Goal: Task Accomplishment & Management: Complete application form

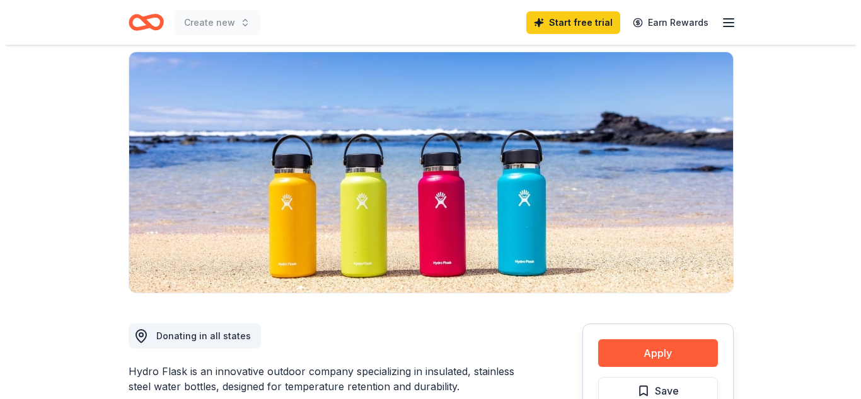
scroll to position [129, 0]
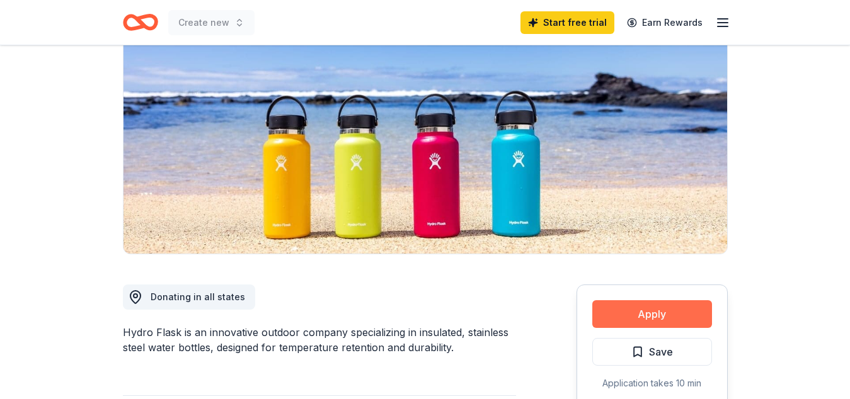
click at [644, 312] on button "Apply" at bounding box center [652, 315] width 120 height 28
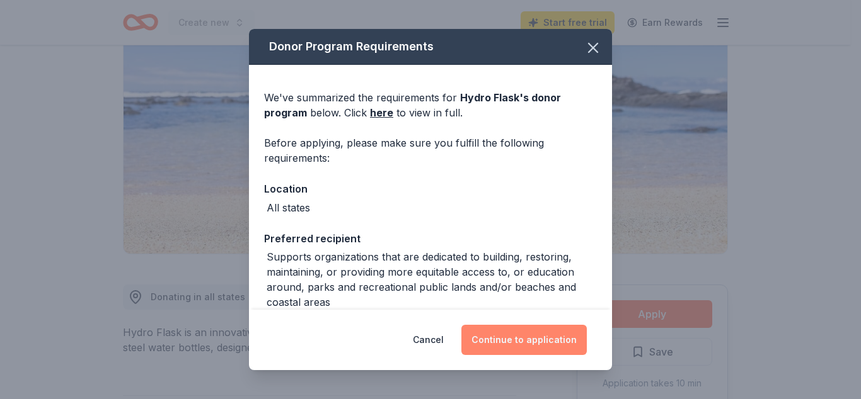
click at [553, 341] on button "Continue to application" at bounding box center [523, 340] width 125 height 30
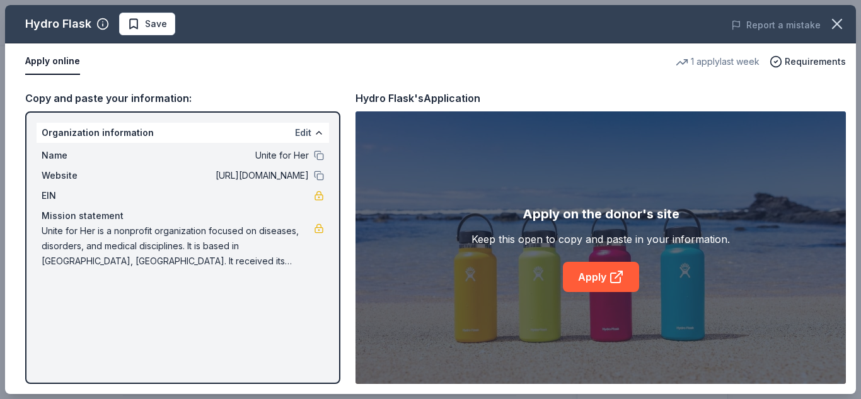
click at [302, 130] on button "Edit" at bounding box center [303, 132] width 16 height 15
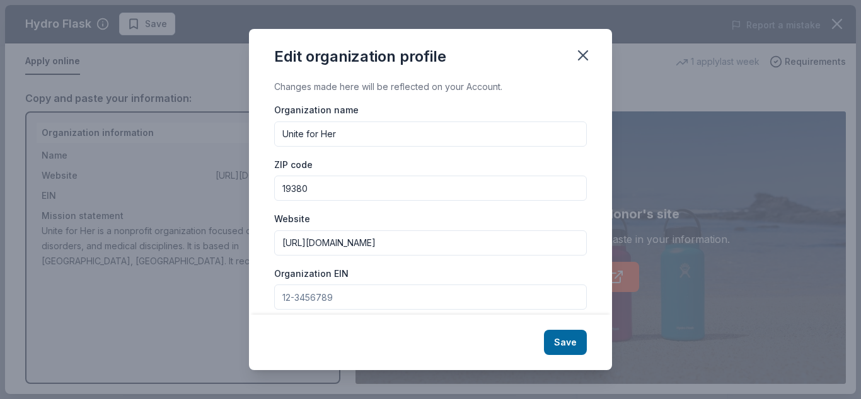
drag, startPoint x: 313, startPoint y: 188, endPoint x: 297, endPoint y: 187, distance: 16.4
click at [297, 187] on input "19380" at bounding box center [430, 188] width 313 height 25
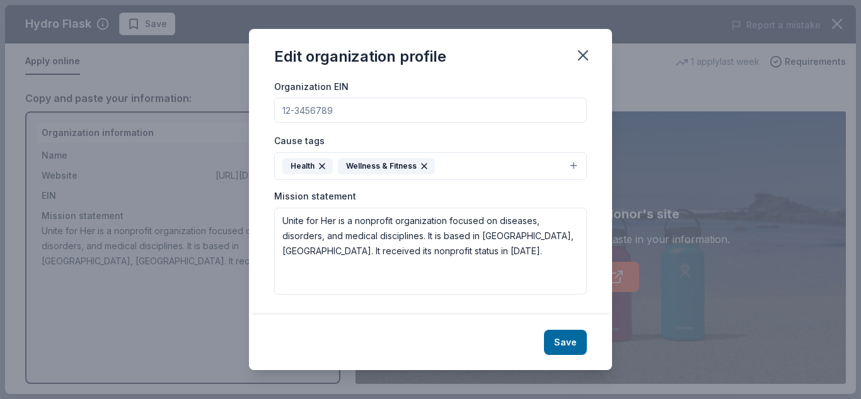
scroll to position [197, 0]
type input "19355"
click at [447, 244] on textarea "Unite for Her is a nonprofit organization focused on diseases, disorders, and m…" at bounding box center [430, 251] width 313 height 87
click at [482, 249] on textarea "Unite for Her is a nonprofit organization focused on diseases, disorders, and m…" at bounding box center [430, 251] width 313 height 87
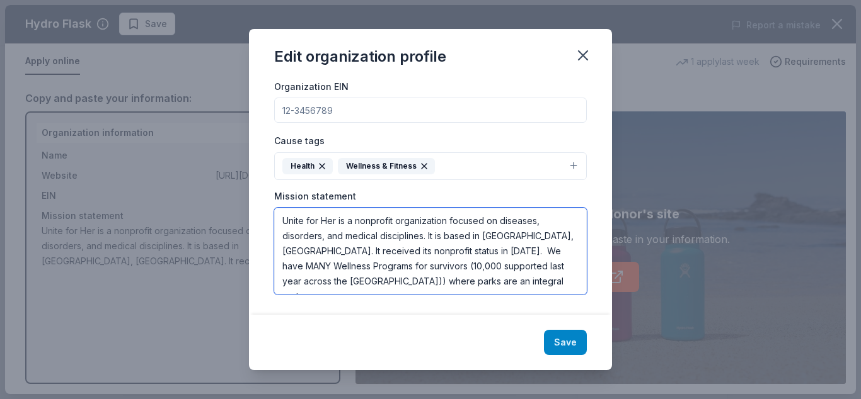
type textarea "Unite for Her is a nonprofit organization focused on diseases, disorders, and m…"
click at [571, 343] on button "Save" at bounding box center [565, 342] width 43 height 25
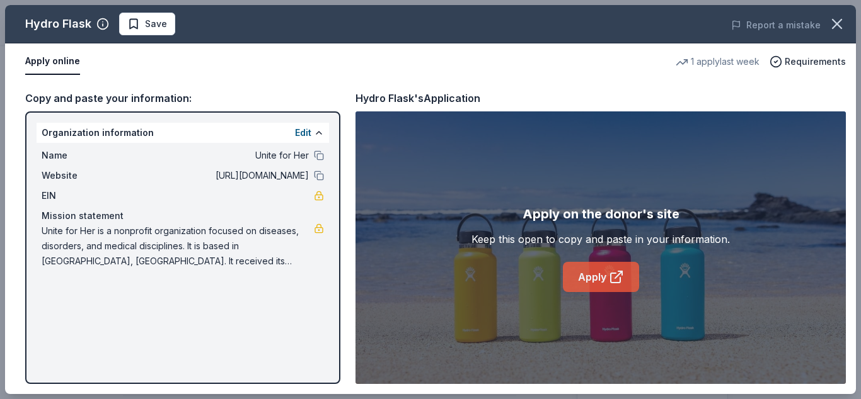
click at [604, 275] on link "Apply" at bounding box center [601, 277] width 76 height 30
